Goal: Task Accomplishment & Management: Manage account settings

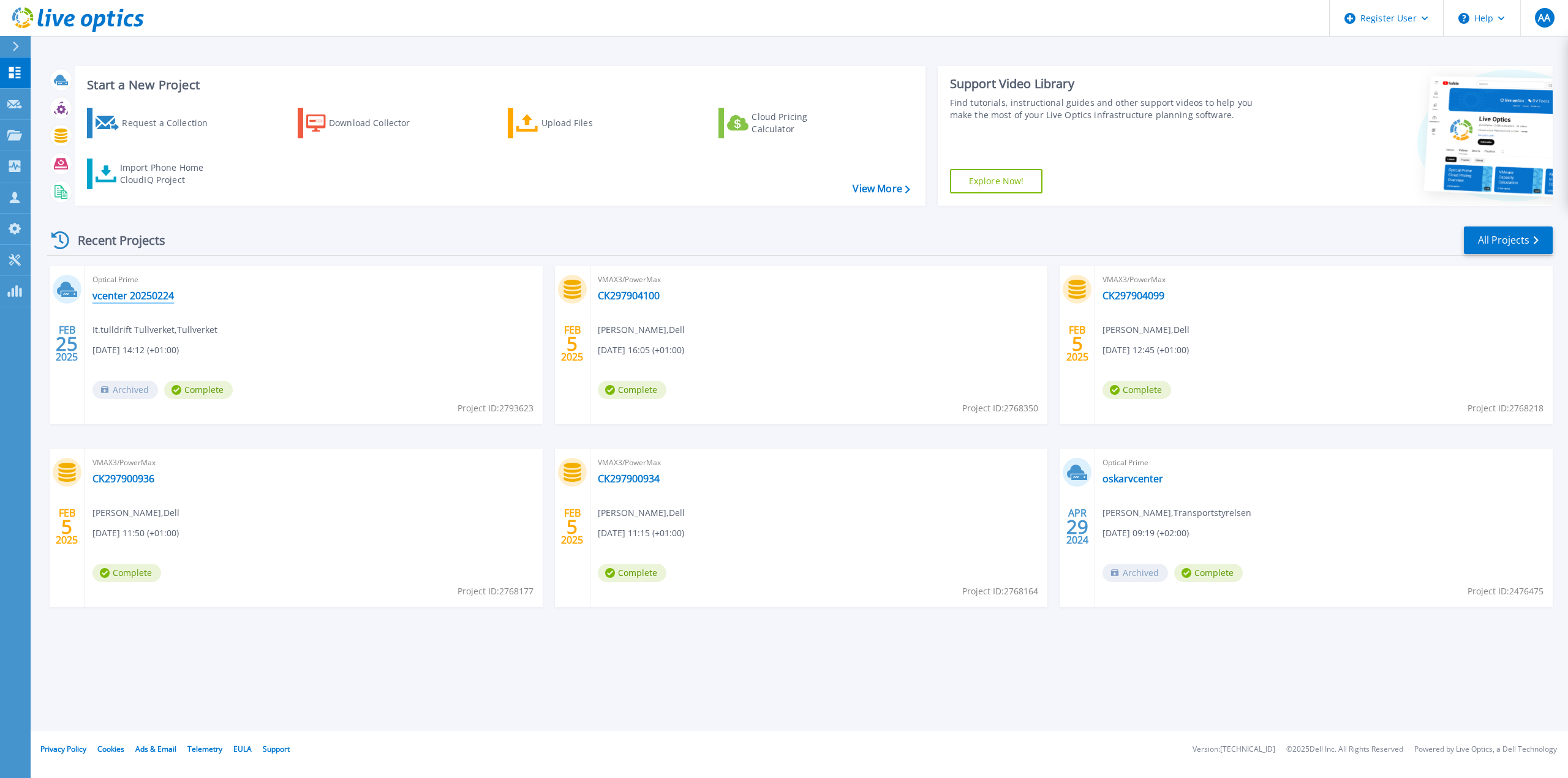
click at [139, 292] on link "vcenter 20250224" at bounding box center [133, 295] width 81 height 12
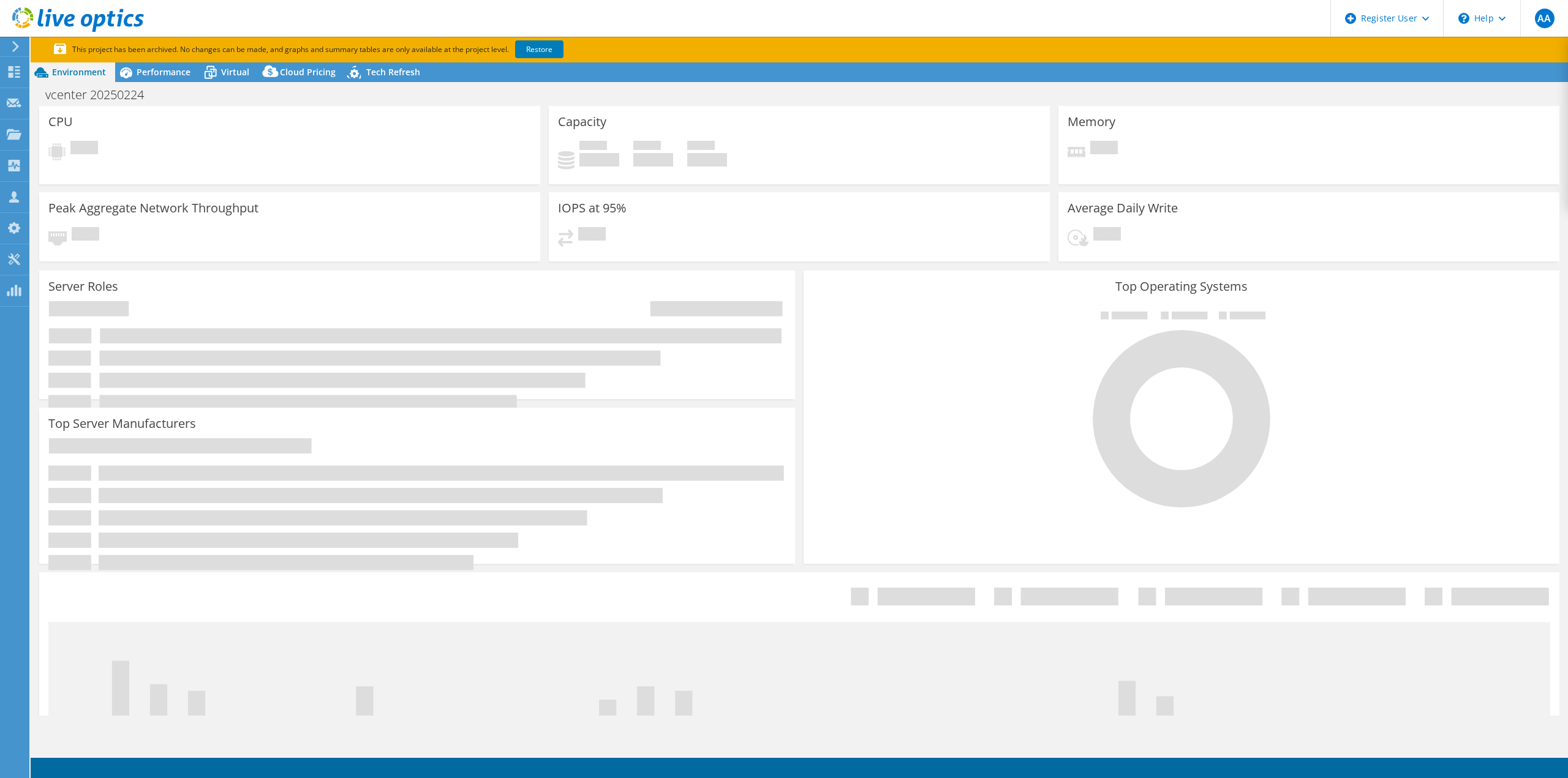
select select "EUFrankfurt"
select select "SEK"
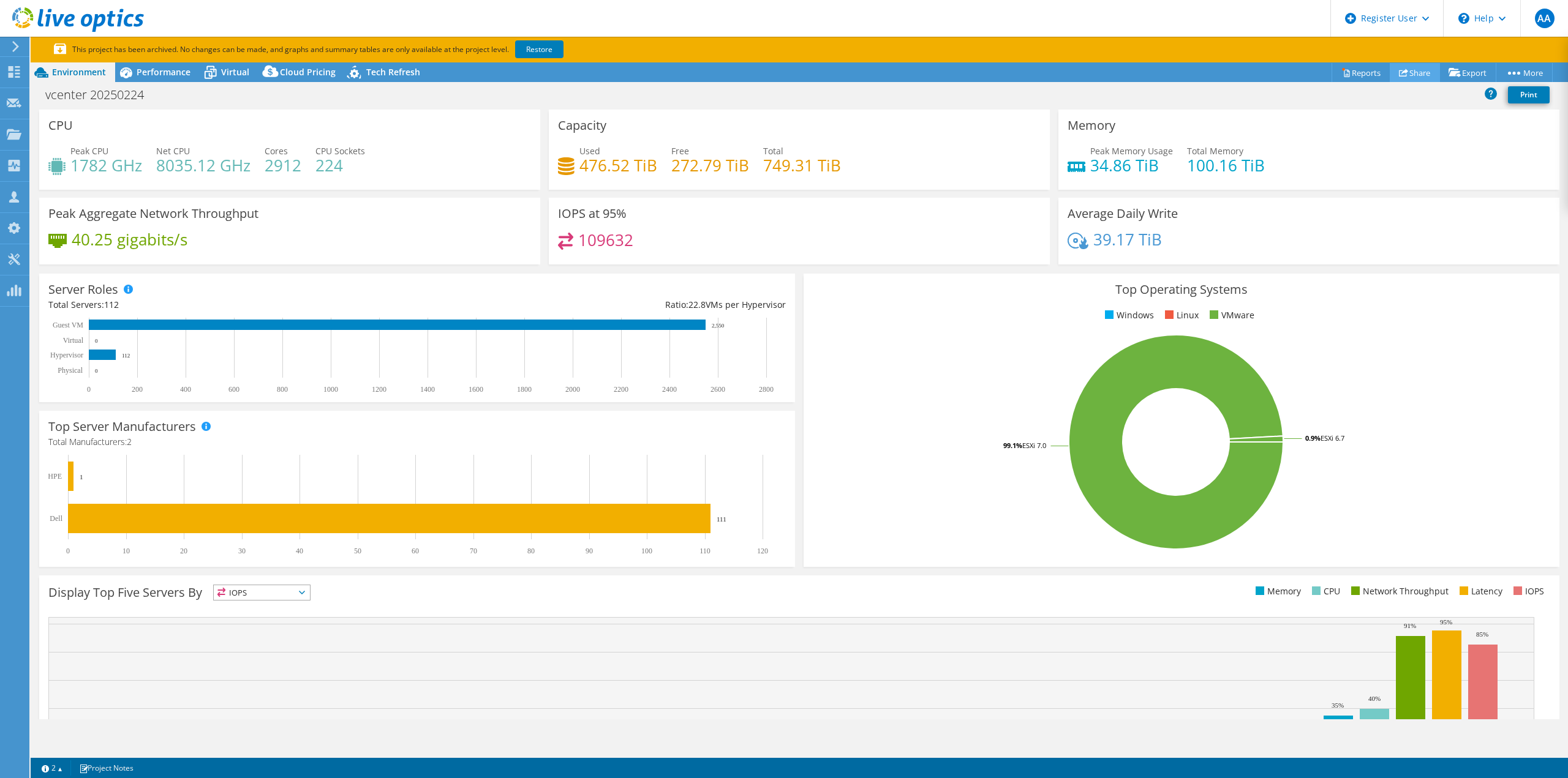
click at [1415, 74] on link "Share" at bounding box center [1414, 72] width 50 height 19
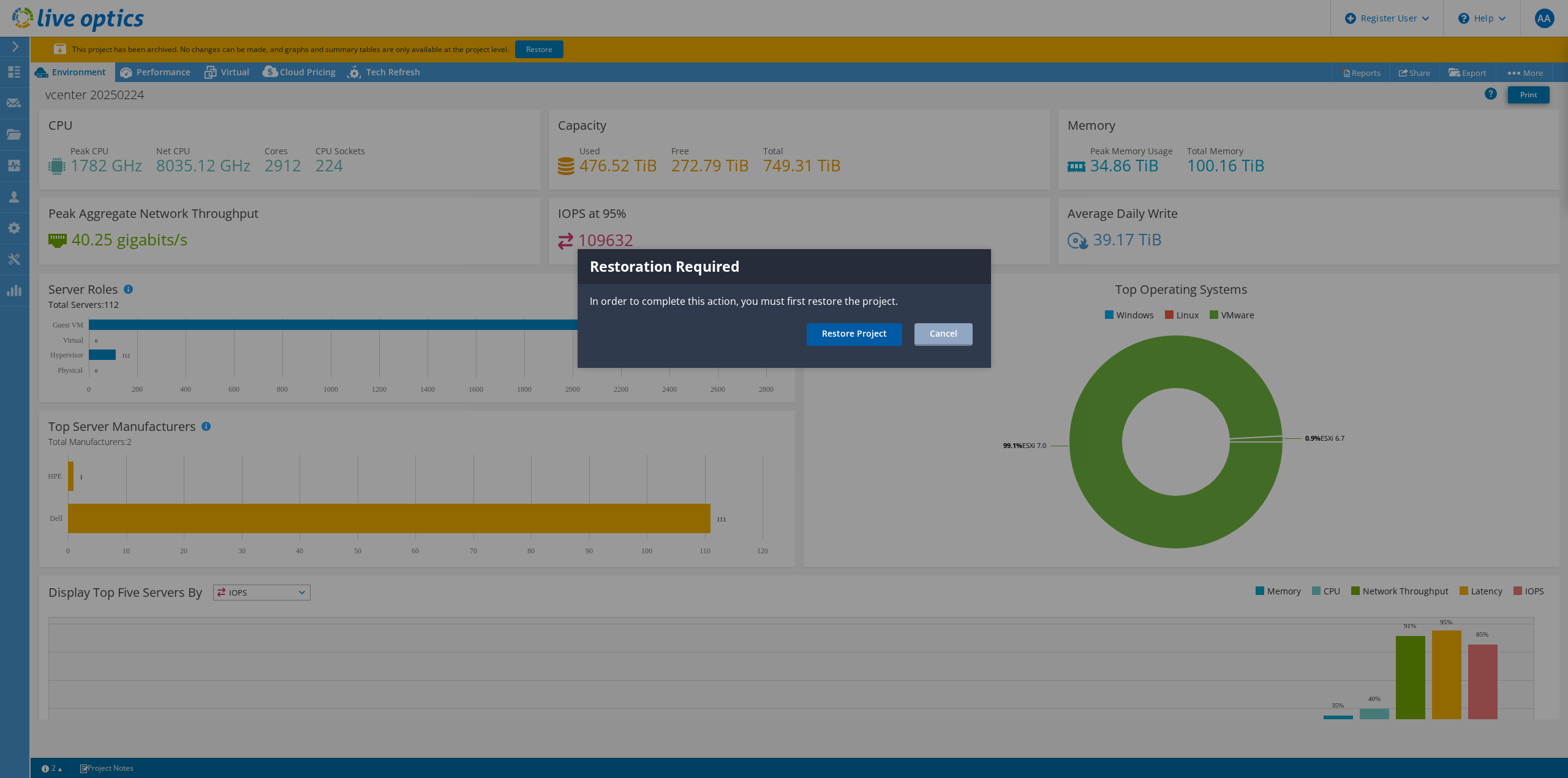
click at [856, 335] on link "Restore Project" at bounding box center [854, 334] width 95 height 22
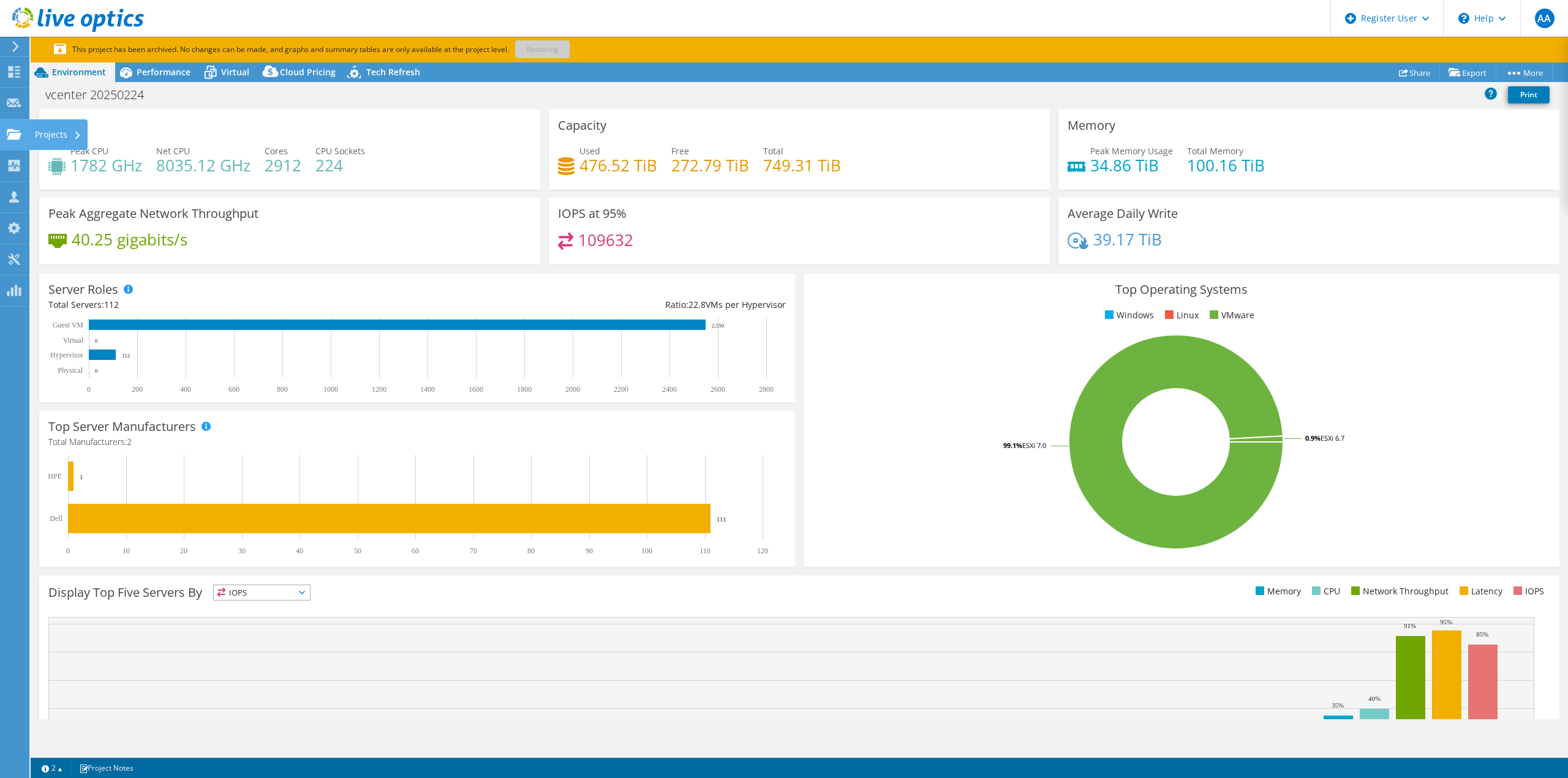
click at [17, 136] on use at bounding box center [14, 133] width 15 height 11
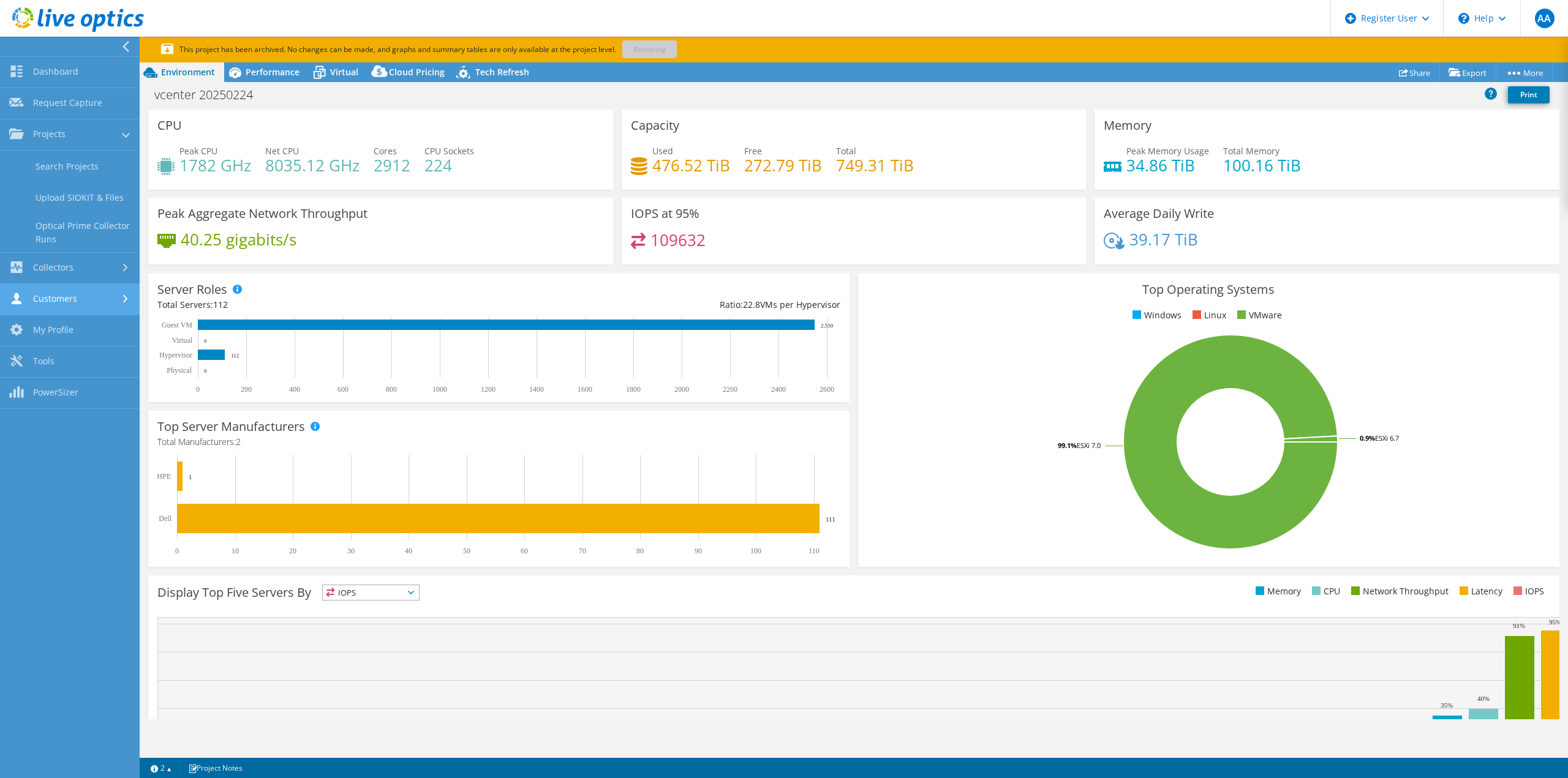
click at [71, 298] on link "Customers" at bounding box center [69, 299] width 139 height 32
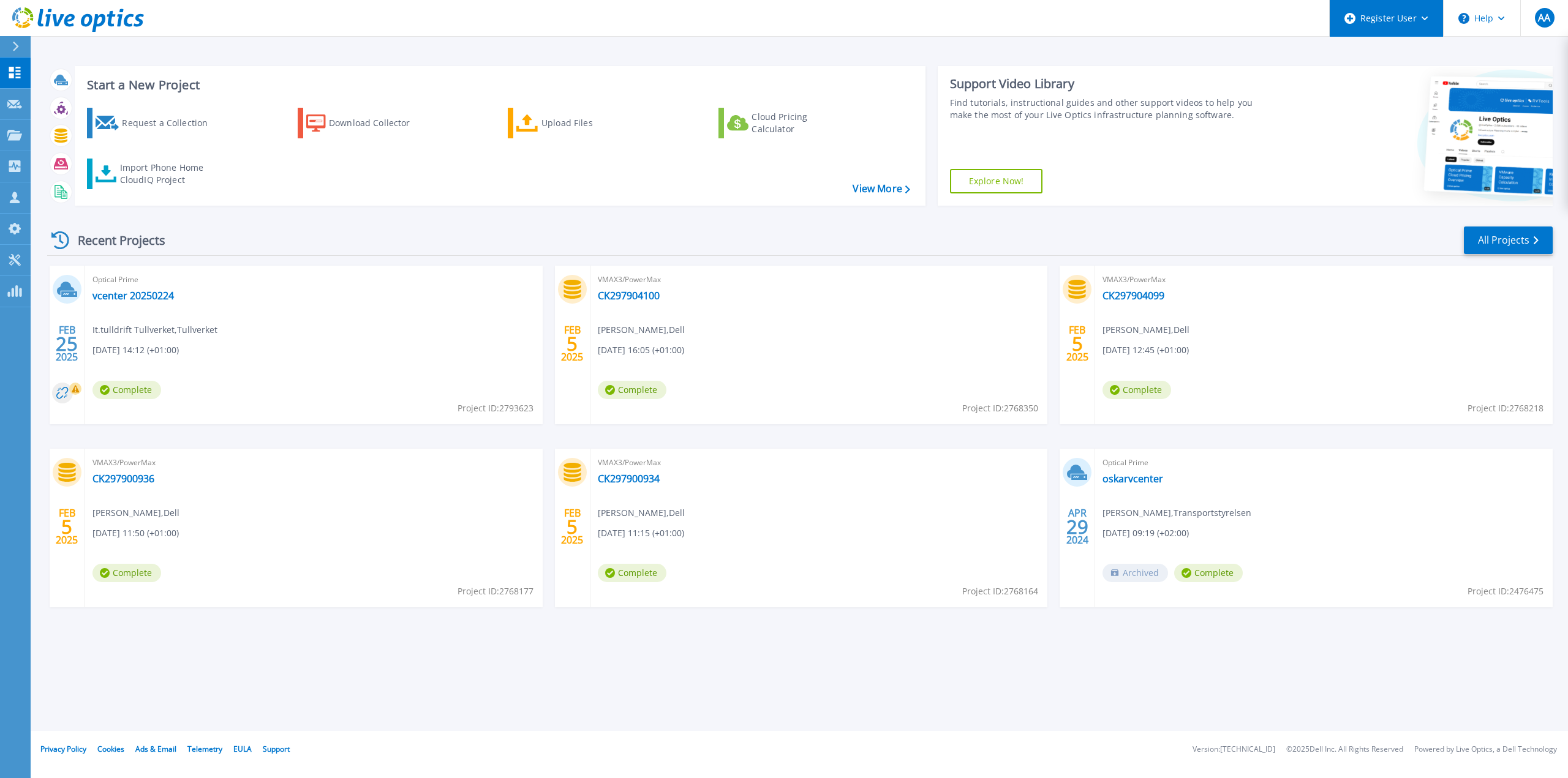
click at [1422, 17] on icon at bounding box center [1425, 19] width 7 height 4
click at [272, 56] on div "Start a New Project Request a Collection Download Collector Upload Files Cloud …" at bounding box center [799, 135] width 1505 height 159
click at [11, 206] on link "Customers Customers" at bounding box center [15, 198] width 31 height 32
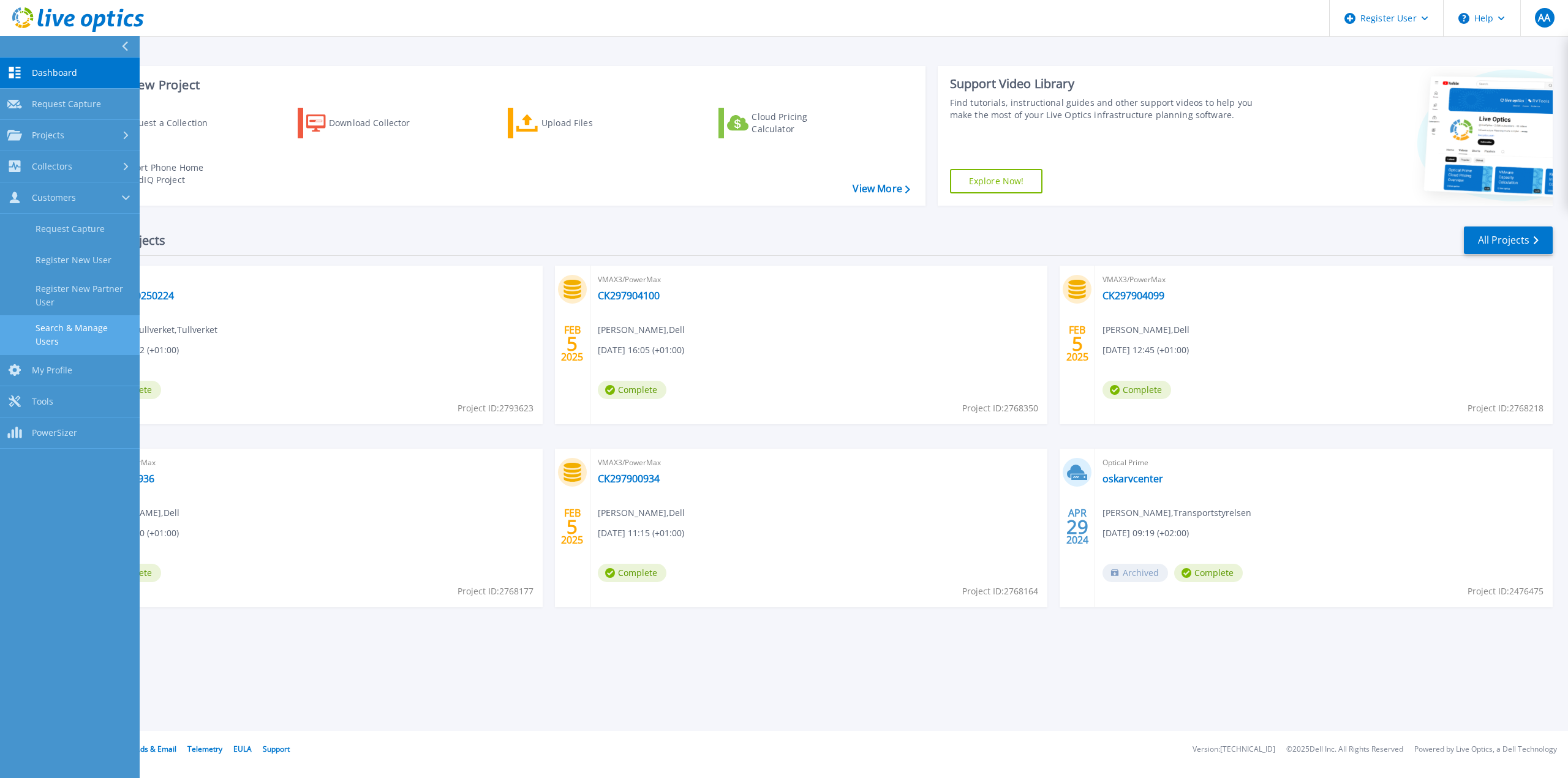
click at [116, 335] on link "Search & Manage Users" at bounding box center [69, 335] width 139 height 39
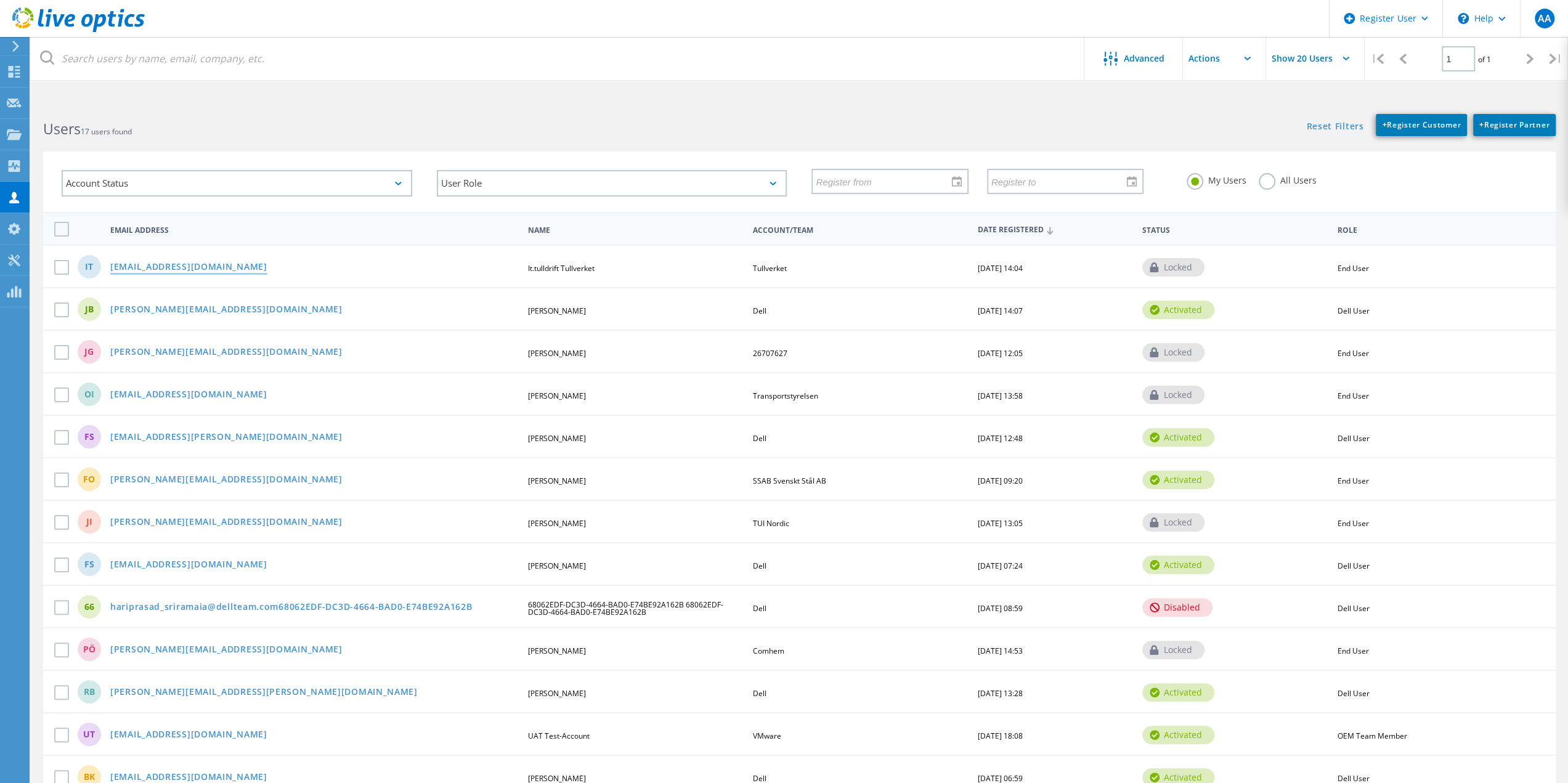
click at [196, 267] on link "[EMAIL_ADDRESS][DOMAIN_NAME]" at bounding box center [188, 267] width 157 height 11
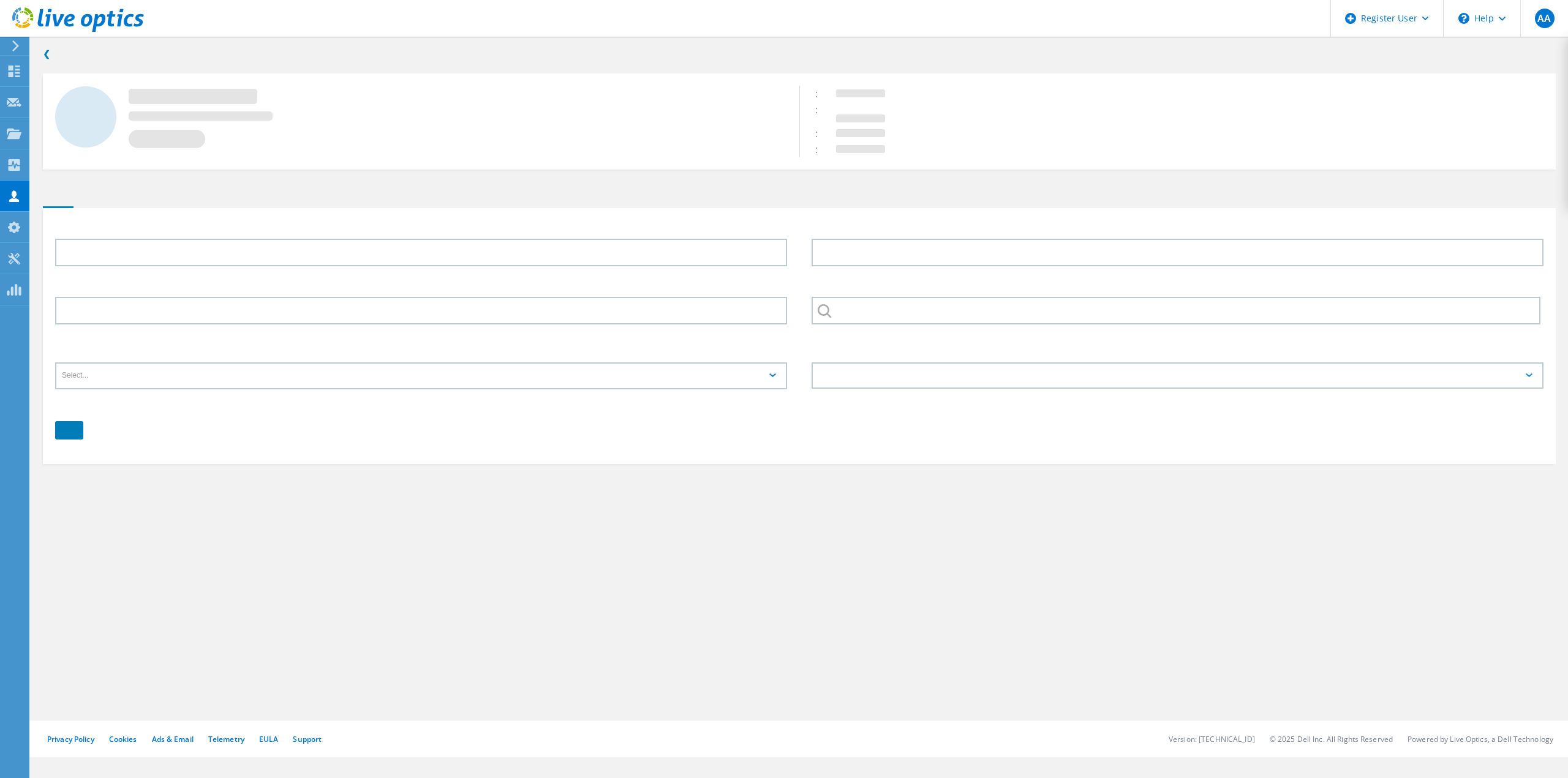
type input "It.tulldrift"
type input "Tullverket"
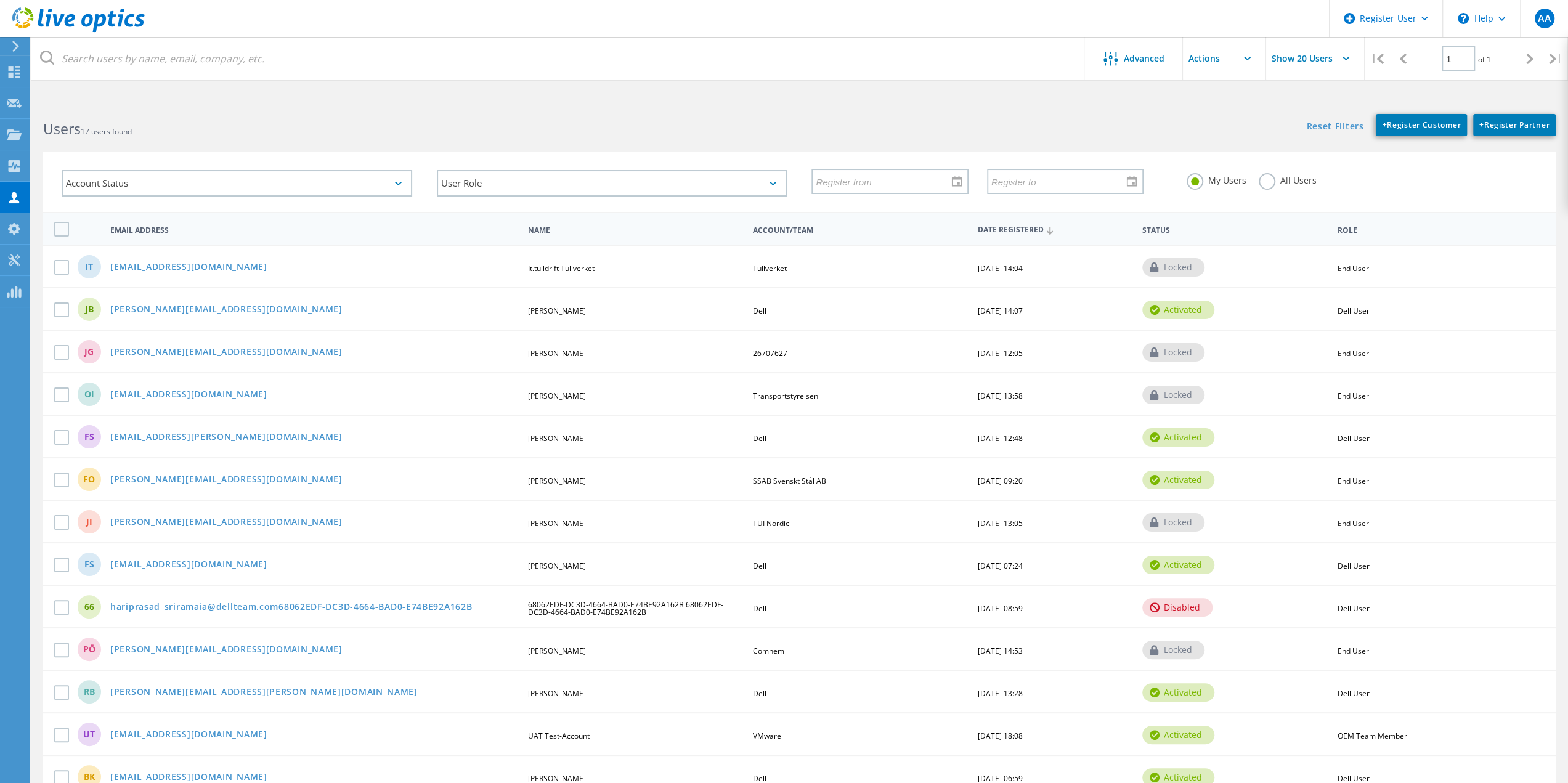
drag, startPoint x: 949, startPoint y: 263, endPoint x: 1084, endPoint y: 266, distance: 135.0
click at [1084, 266] on div "IT [EMAIL_ADDRESS][DOMAIN_NAME] It.tulldrift Tullverket Tullverket [DATE] 14:04…" at bounding box center [799, 266] width 1513 height 42
click at [1082, 266] on div "[DATE] 14:04" at bounding box center [1055, 269] width 166 height 7
click at [65, 266] on label at bounding box center [64, 267] width 20 height 15
click at [0, 0] on input "checkbox" at bounding box center [0, 0] width 0 height 0
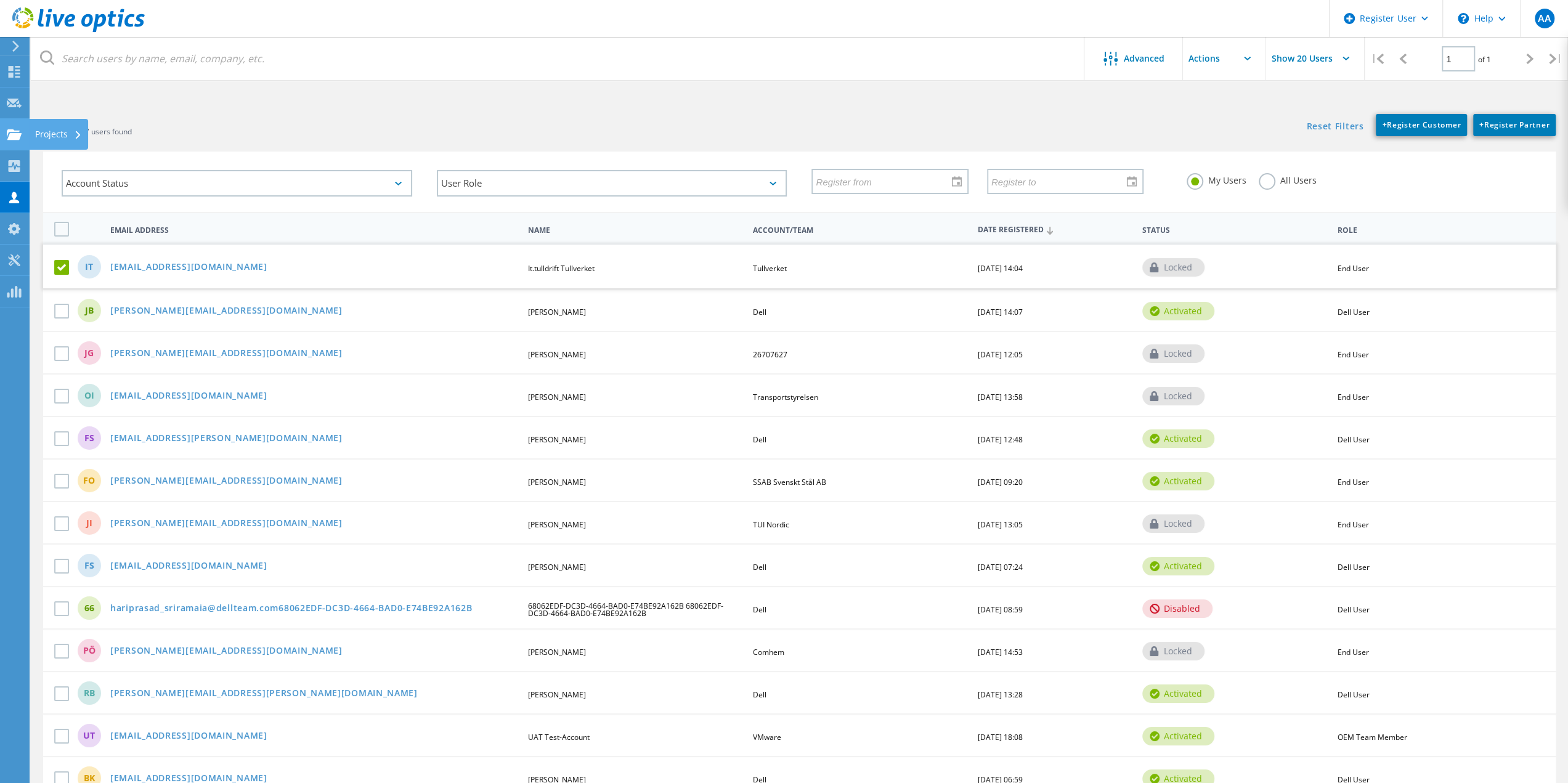
click at [17, 133] on use at bounding box center [14, 134] width 15 height 11
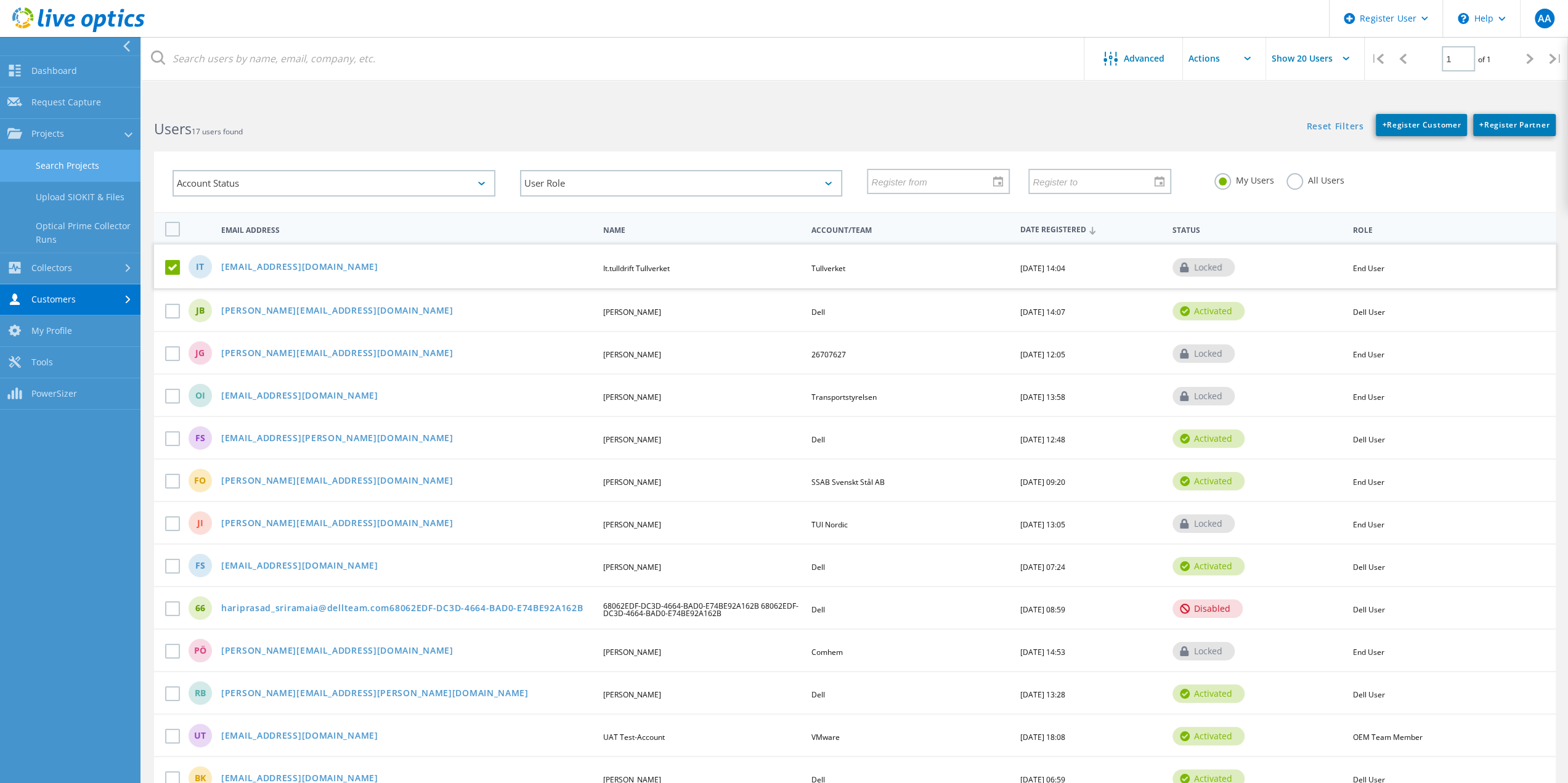
click at [56, 169] on link "Search Projects" at bounding box center [70, 166] width 140 height 32
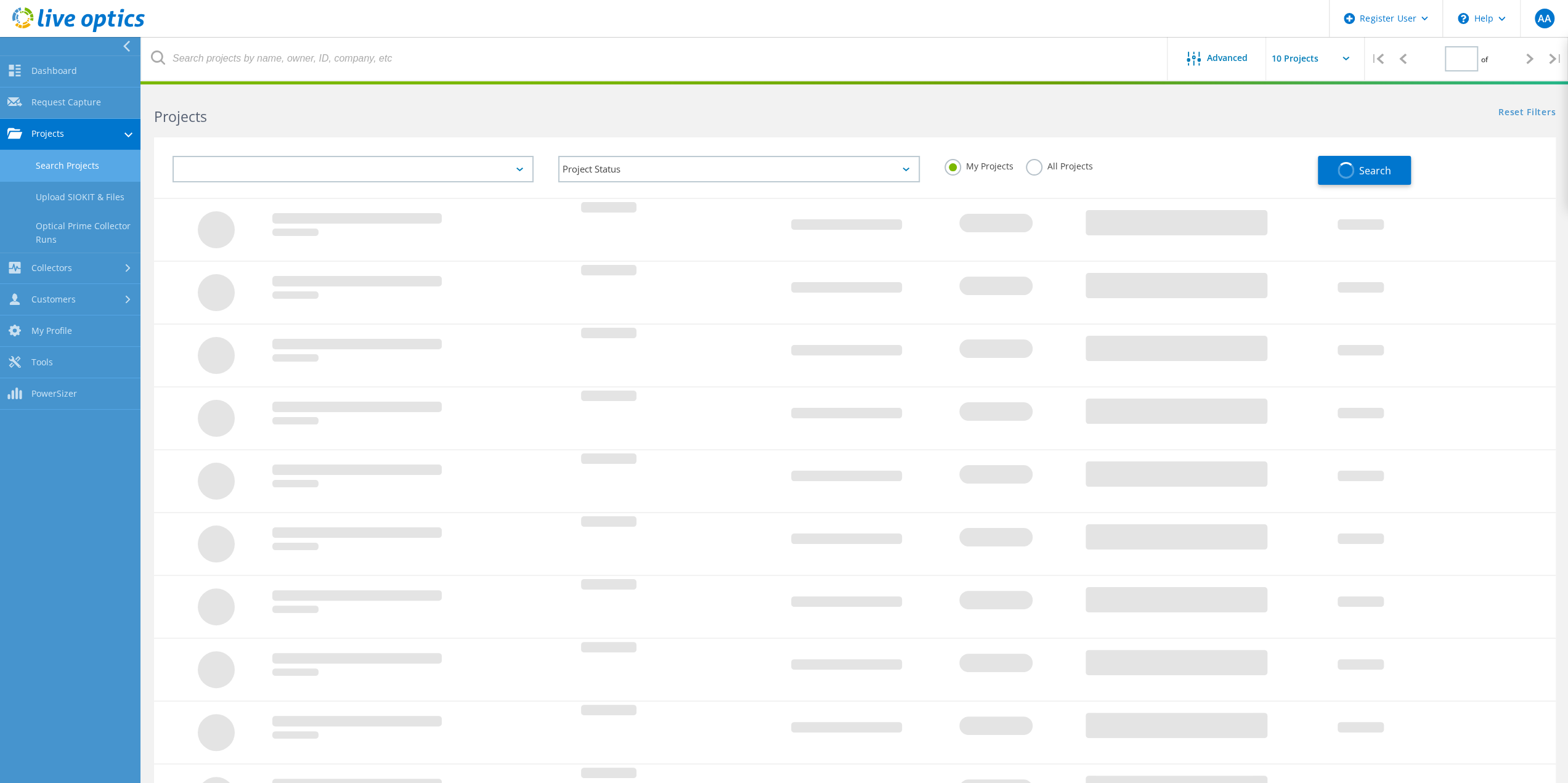
type input "1"
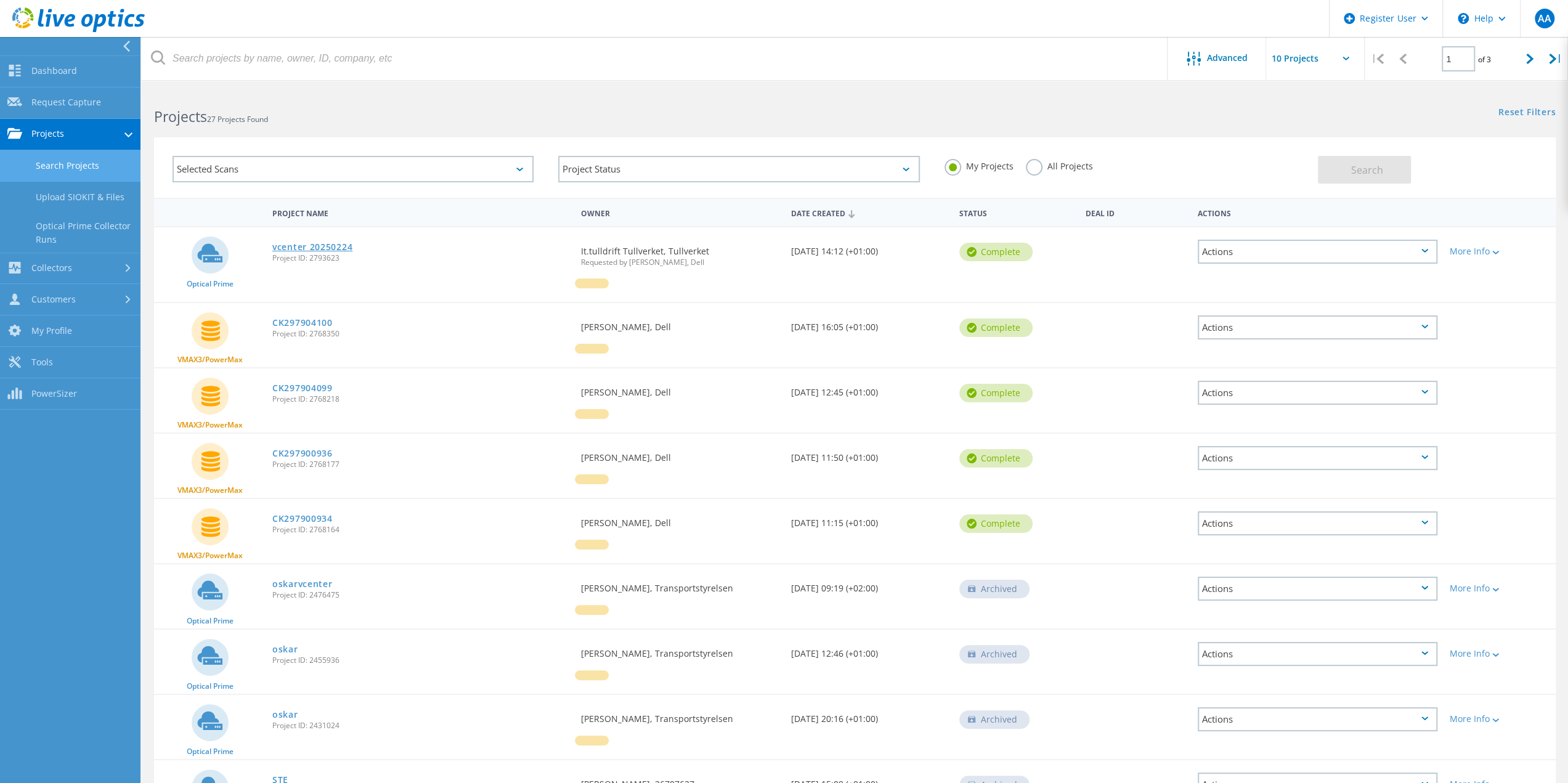
click at [311, 245] on link "vcenter 20250224" at bounding box center [312, 247] width 80 height 8
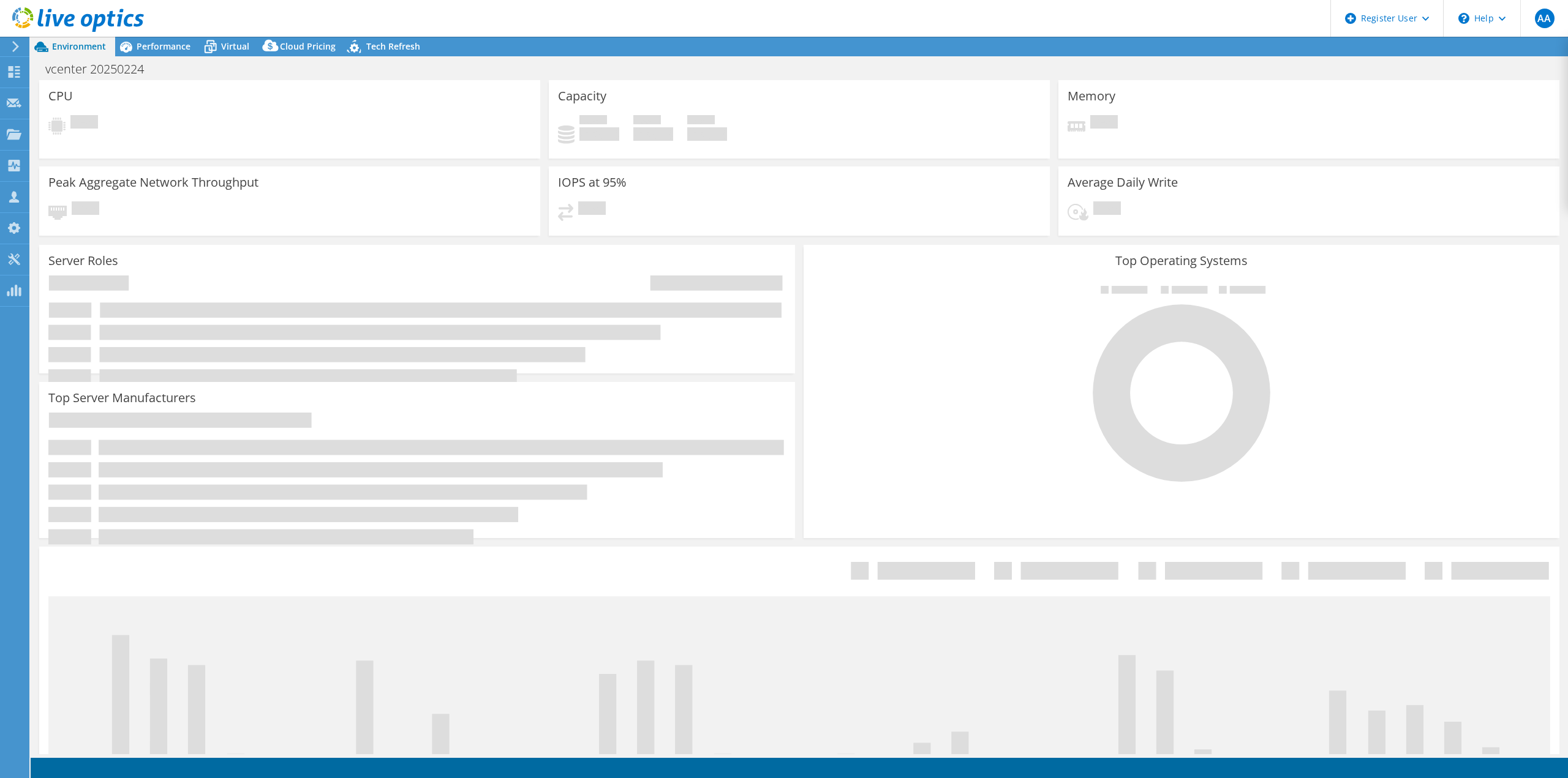
select select "EUFrankfurt"
select select "SEK"
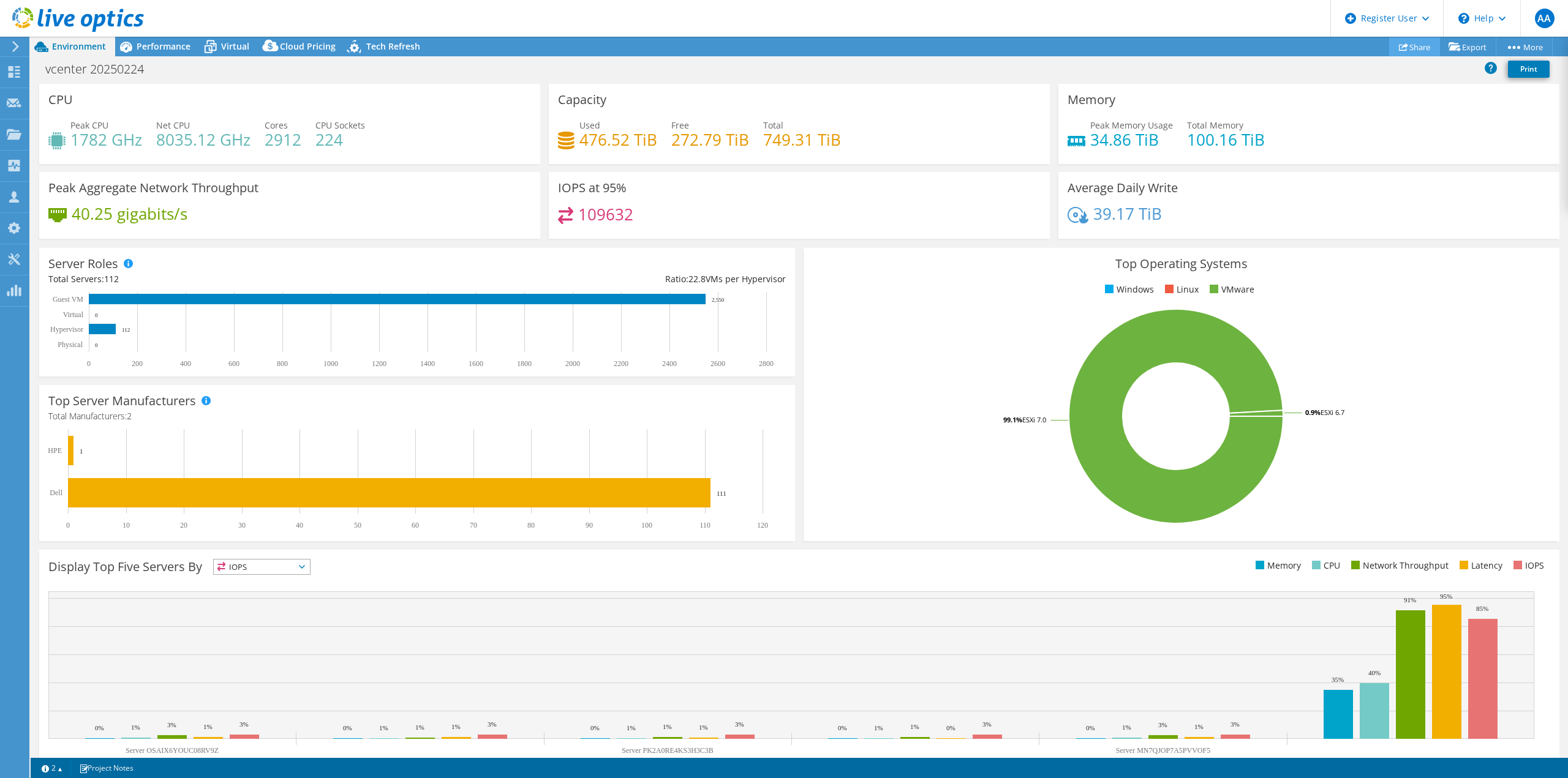
click at [1414, 50] on link "Share" at bounding box center [1414, 46] width 51 height 19
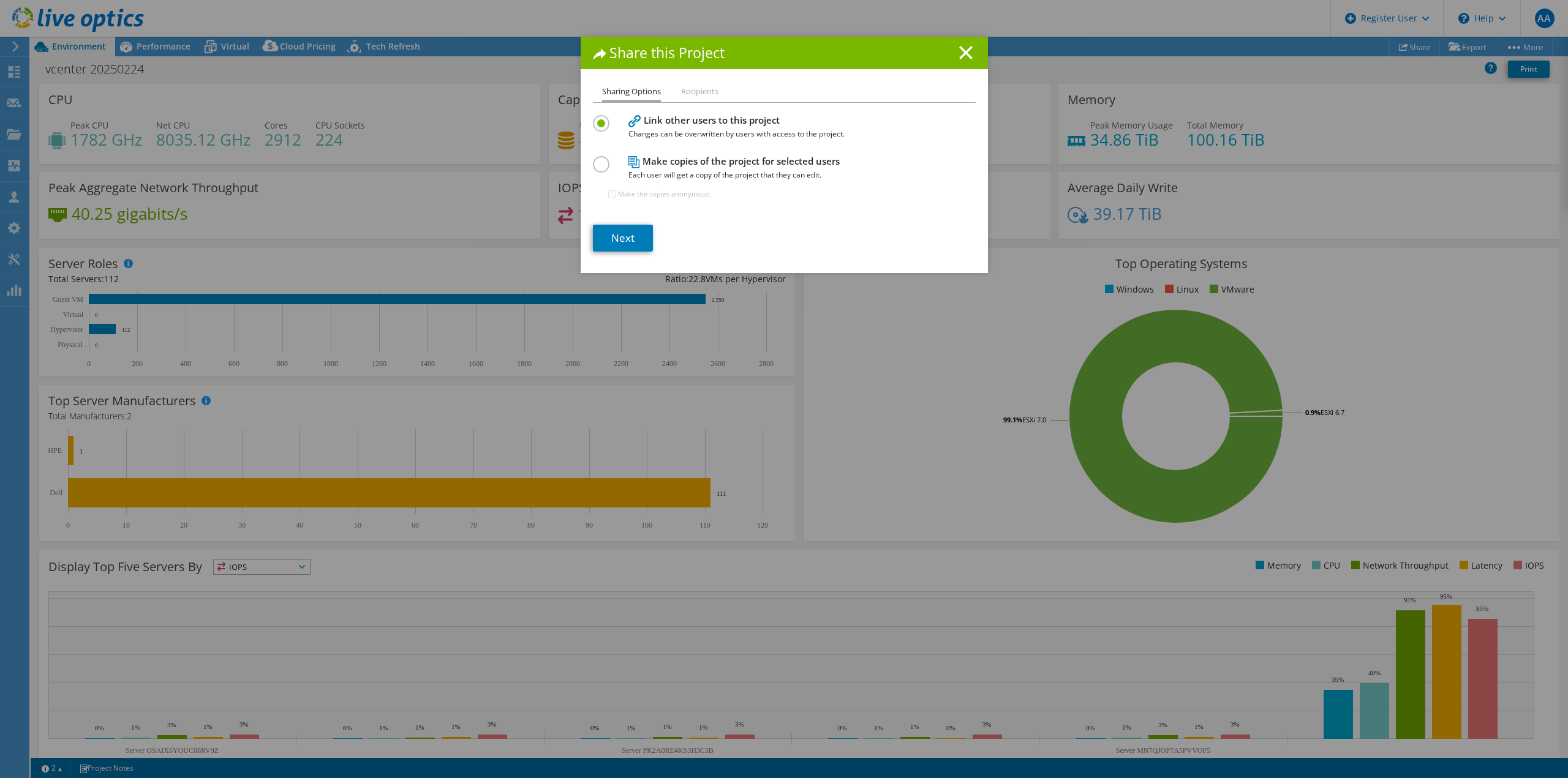
click at [962, 50] on icon at bounding box center [965, 53] width 13 height 13
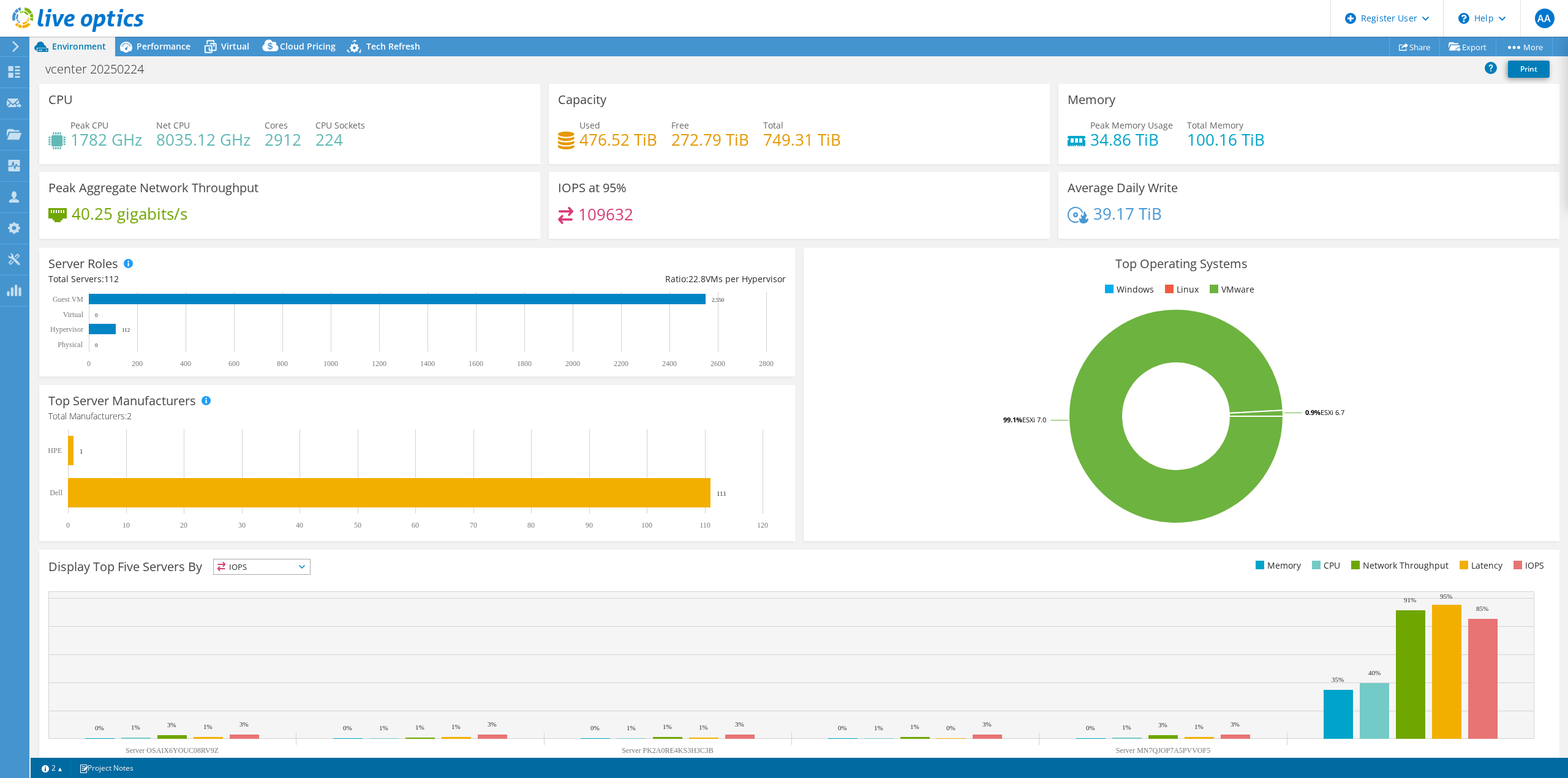
click at [18, 41] on div at bounding box center [71, 20] width 144 height 41
click at [18, 49] on icon at bounding box center [15, 47] width 9 height 11
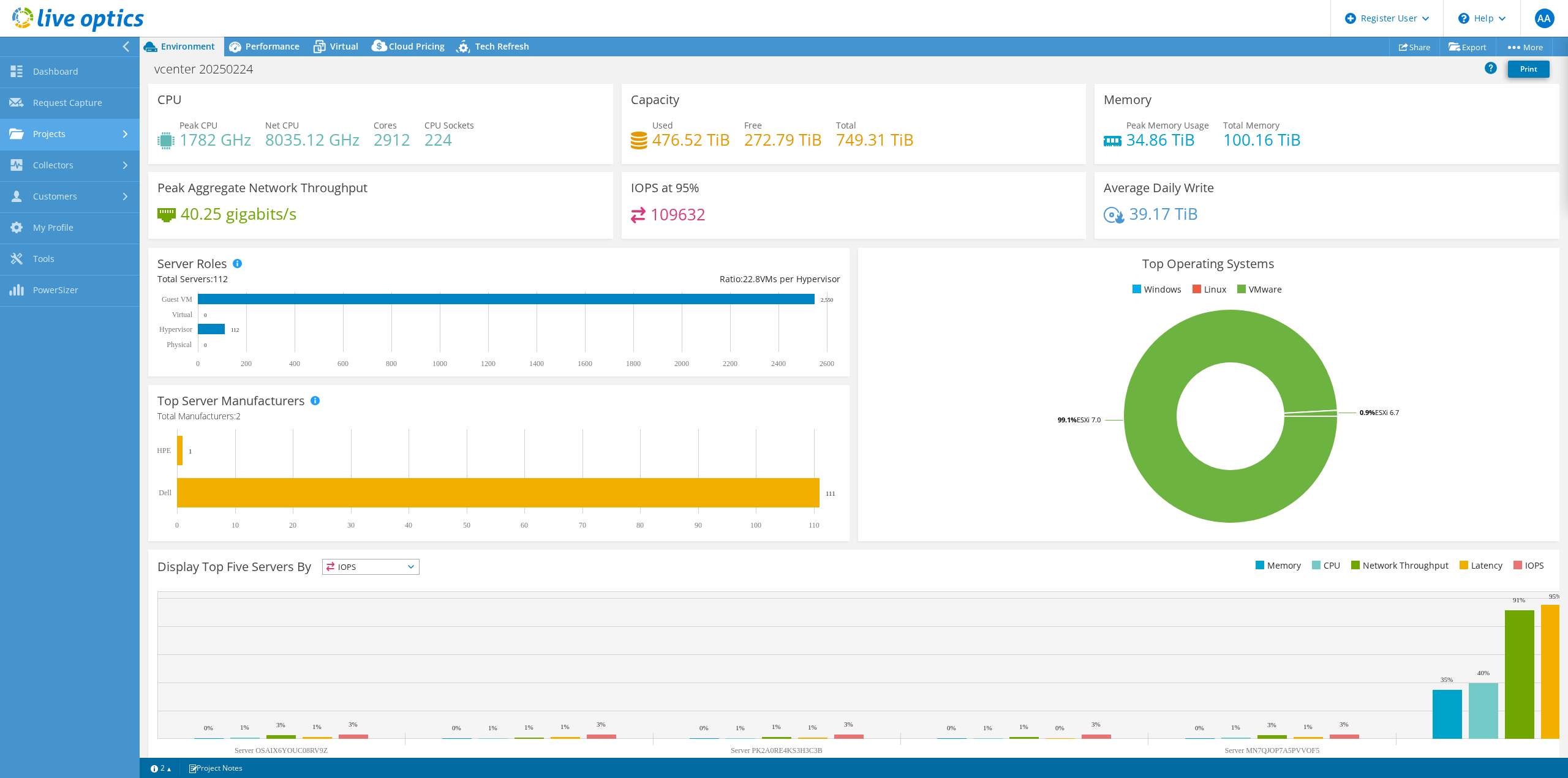
click at [97, 123] on link "Projects" at bounding box center [69, 135] width 139 height 32
